Goal: Task Accomplishment & Management: Use online tool/utility

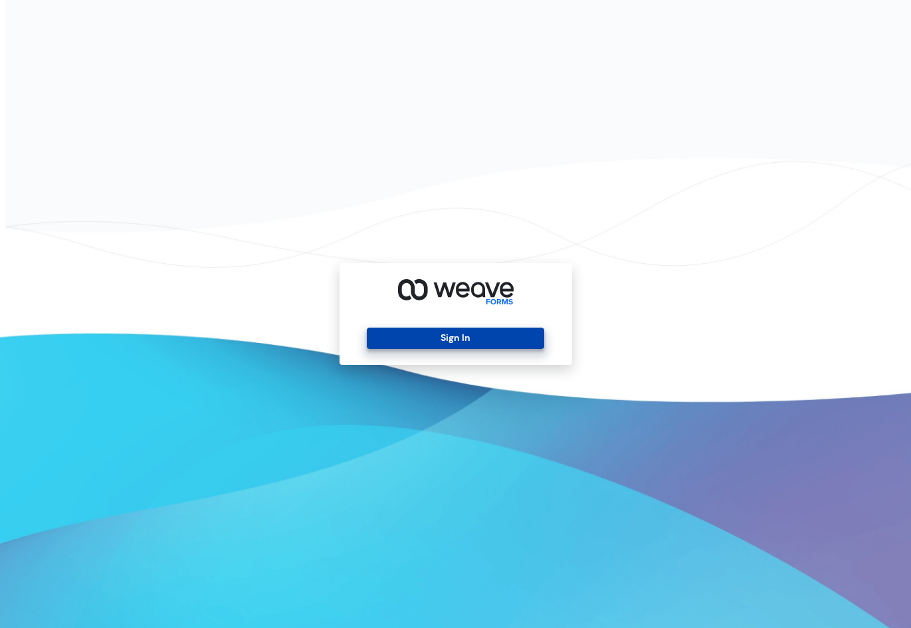
click at [476, 335] on button "Sign In" at bounding box center [455, 337] width 177 height 21
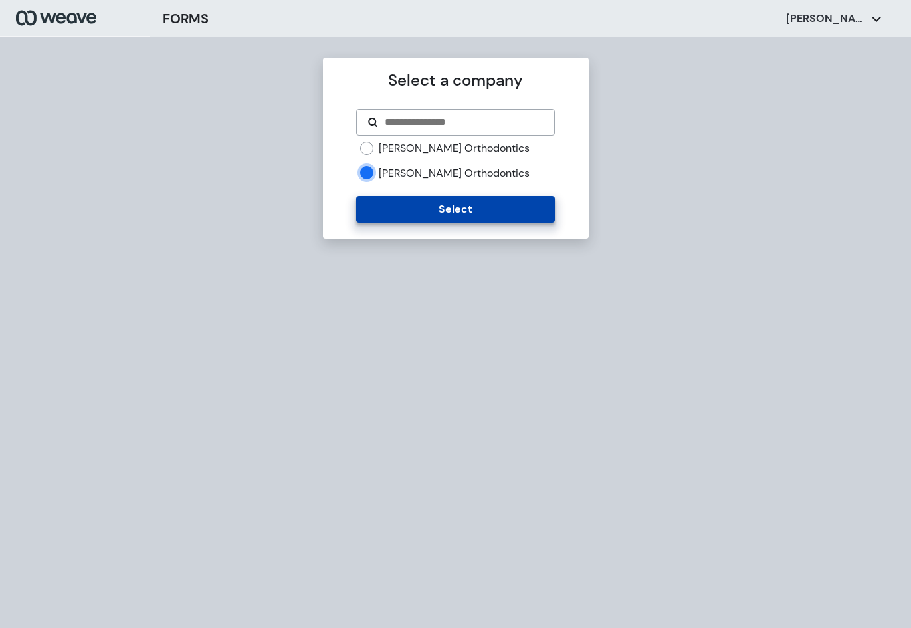
click at [422, 207] on button "Select" at bounding box center [455, 209] width 199 height 27
